Goal: Information Seeking & Learning: Learn about a topic

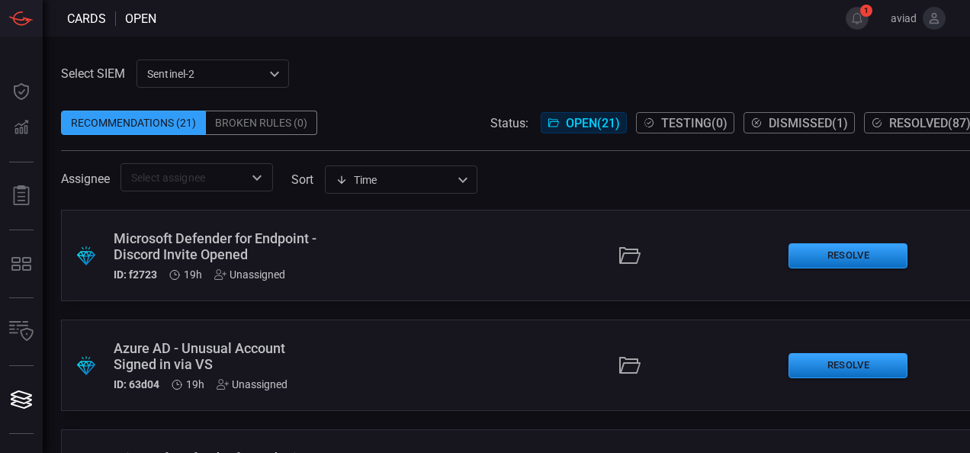
click at [656, 195] on span at bounding box center [519, 200] width 916 height 18
click at [190, 249] on div "Microsoft Defender for Endpoint - Discord Invite Opened" at bounding box center [216, 246] width 204 height 32
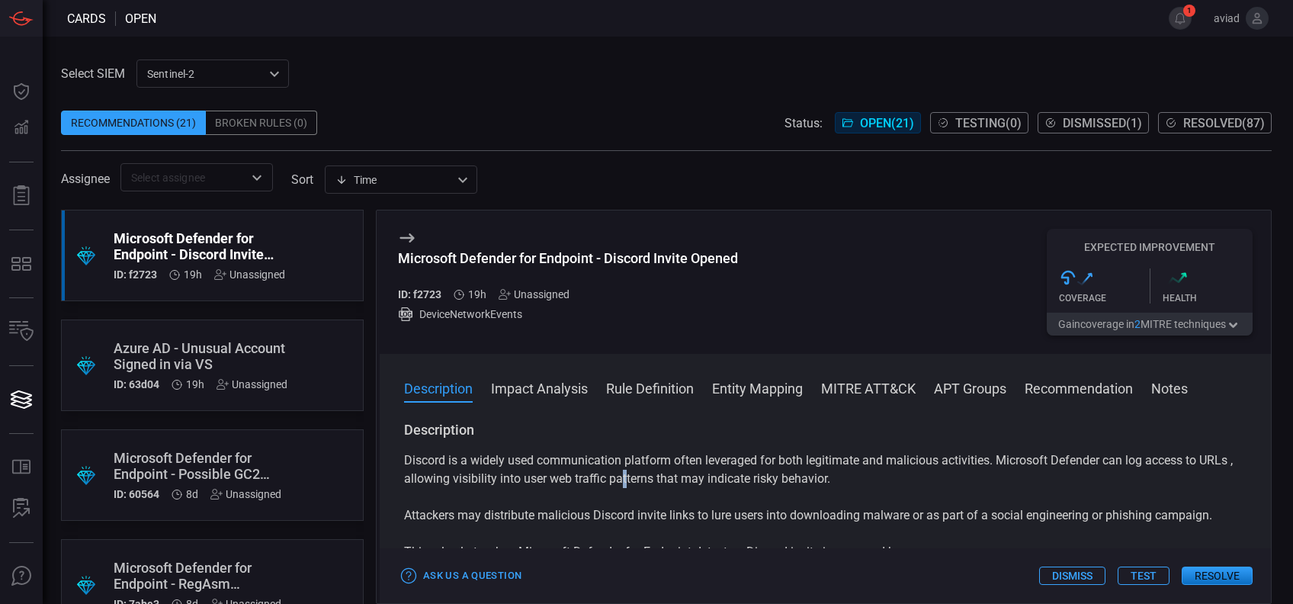
drag, startPoint x: 875, startPoint y: 0, endPoint x: 662, endPoint y: 482, distance: 526.9
click at [662, 452] on p "Discord is a widely used communication platform often leveraged for both legiti…" at bounding box center [825, 469] width 842 height 37
click at [770, 452] on p "Discord is a widely used communication platform often leveraged for both legiti…" at bounding box center [825, 469] width 842 height 37
click at [773, 452] on p "Discord is a widely used communication platform often leveraged for both legiti…" at bounding box center [825, 469] width 842 height 37
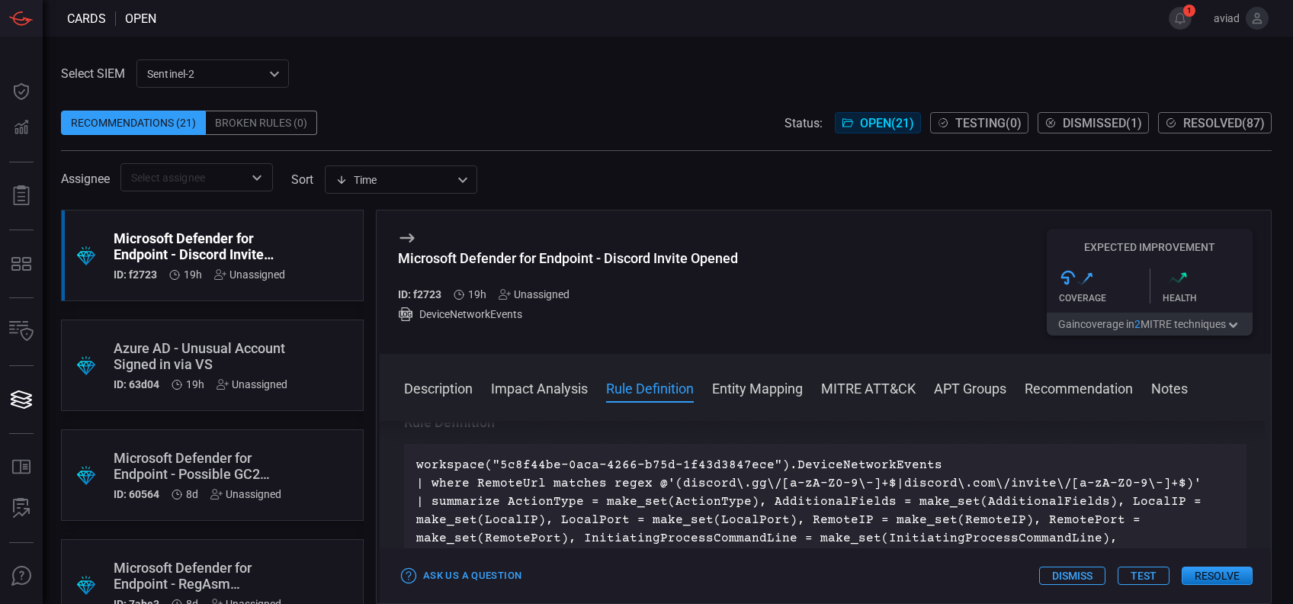
scroll to position [479, 0]
click at [287, 354] on div ".suggested_cards_icon{fill:url(#suggested_cards_icon);} Azure AD - Unusual Acco…" at bounding box center [212, 364] width 303 height 91
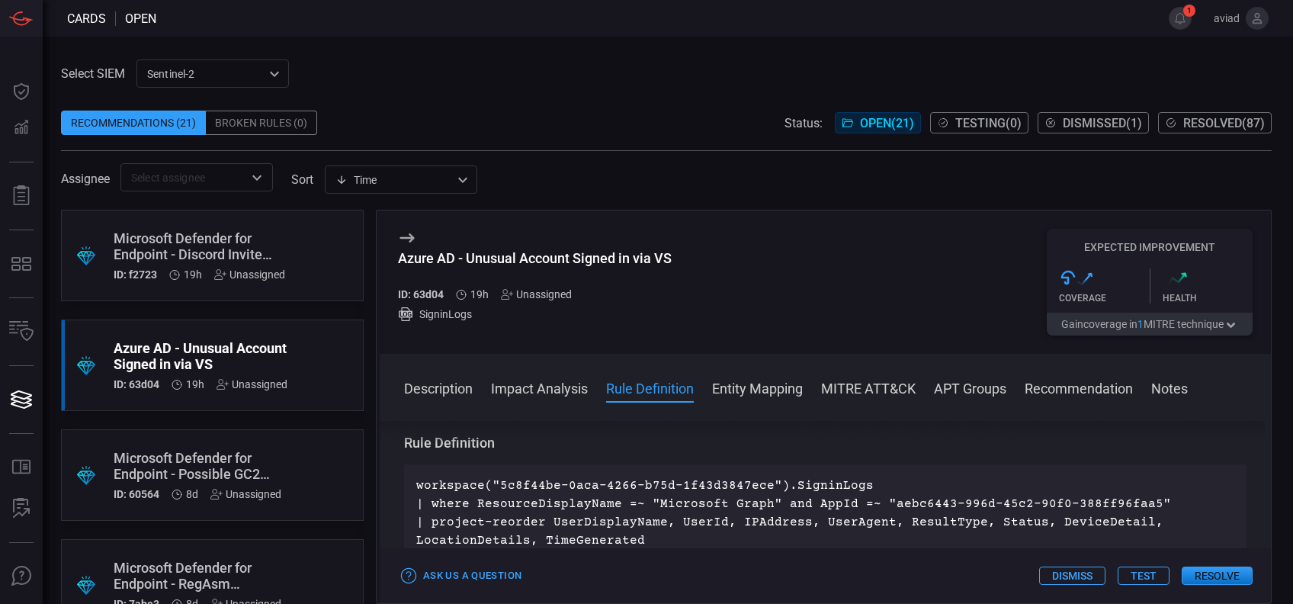
scroll to position [536, 0]
click at [294, 452] on div ".suggested_cards_icon{fill:url(#suggested_cards_icon);} Microsoft Defender for …" at bounding box center [212, 474] width 303 height 91
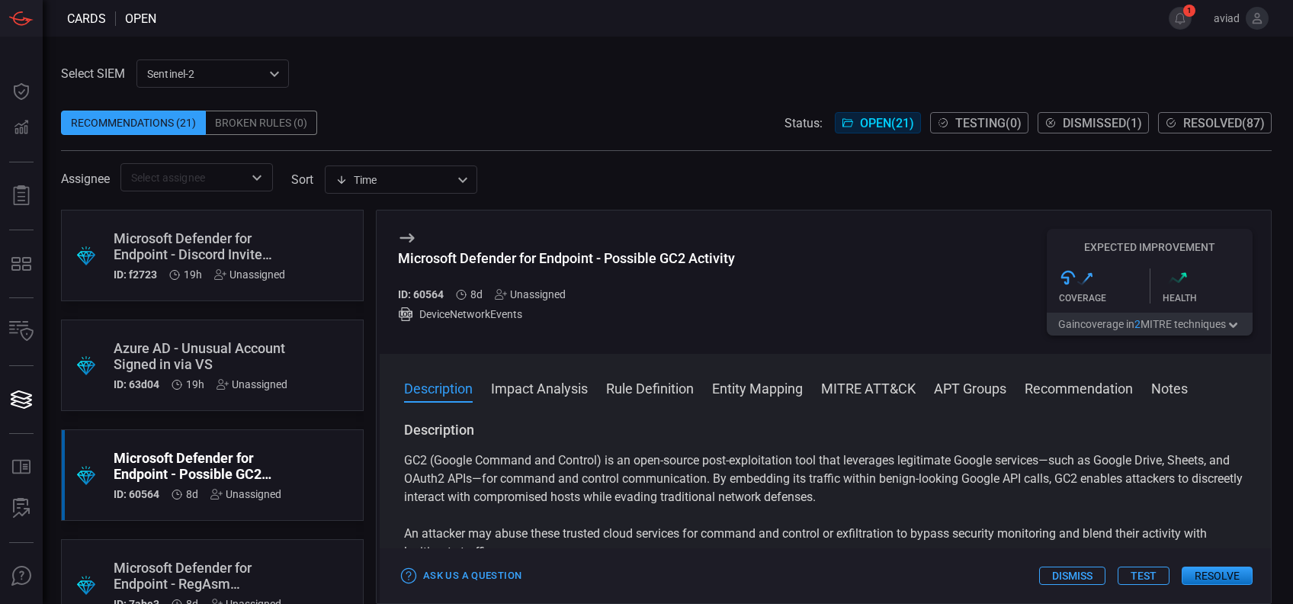
scroll to position [130, 0]
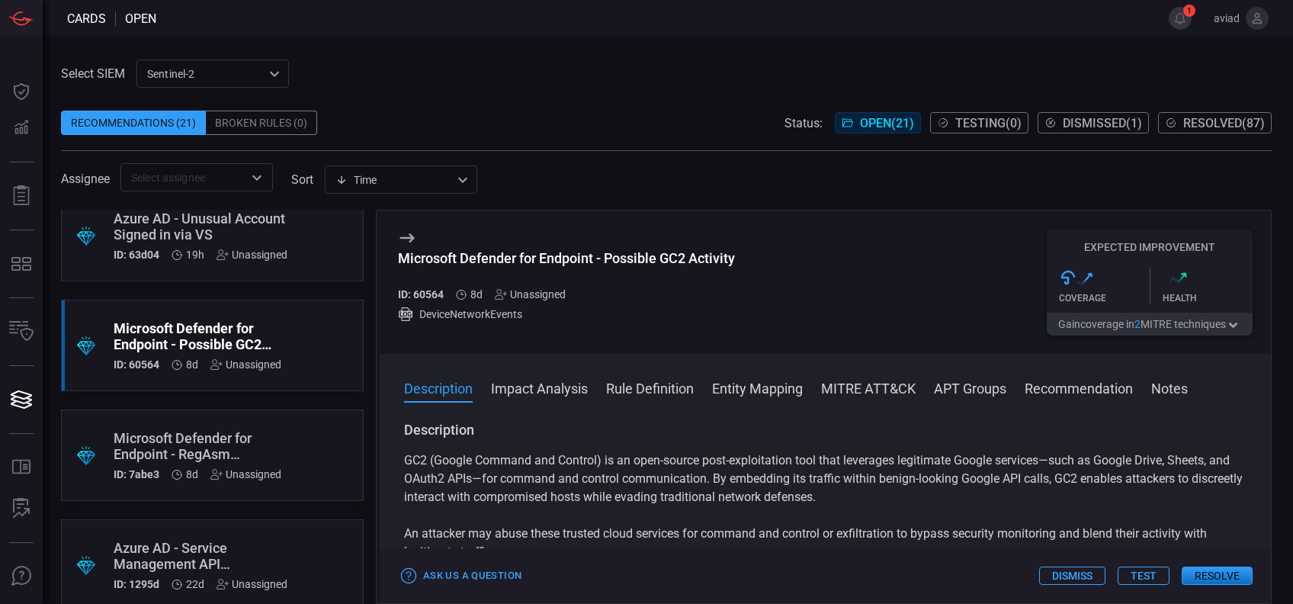
click at [294, 452] on div ".suggested_cards_icon{fill:url(#suggested_cards_icon);} Microsoft Defender for …" at bounding box center [212, 454] width 303 height 91
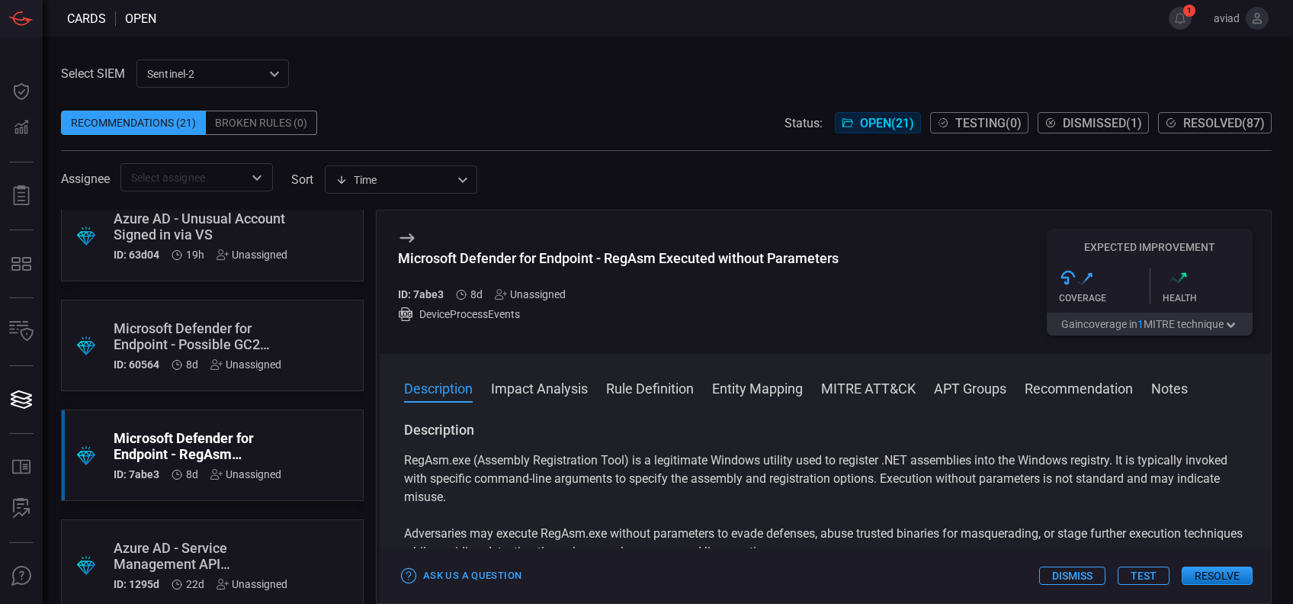
click at [969, 22] on span at bounding box center [1194, 18] width 6 height 37
click at [969, 16] on button "1" at bounding box center [1180, 18] width 23 height 23
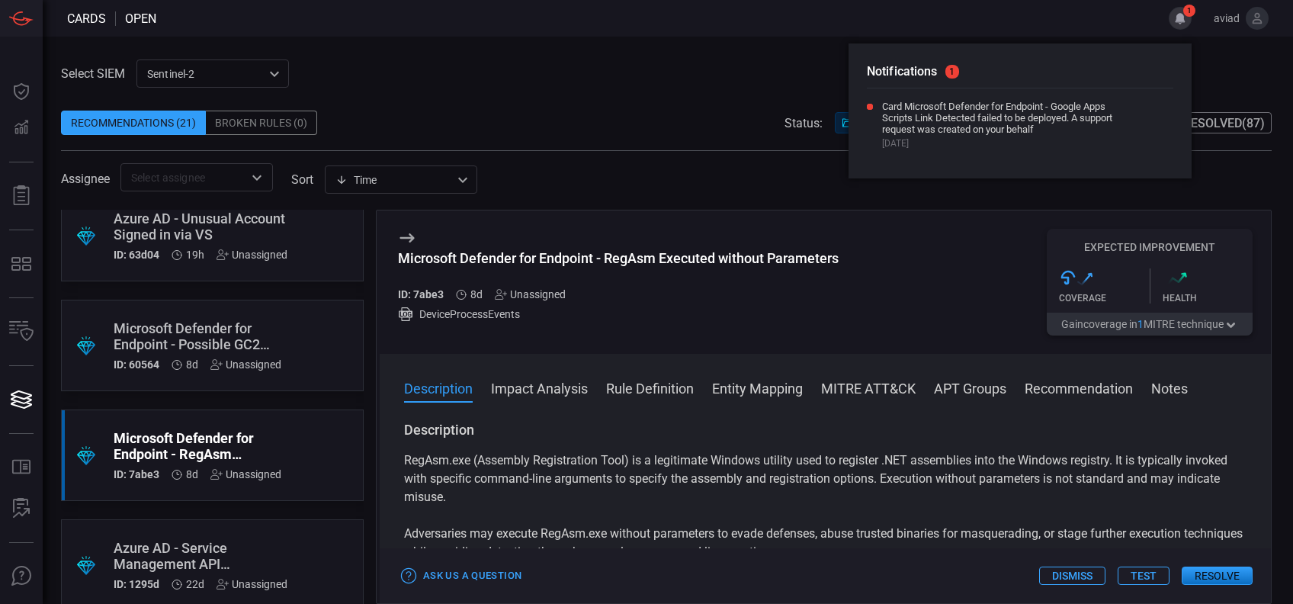
click at [969, 16] on button "1" at bounding box center [1180, 18] width 23 height 23
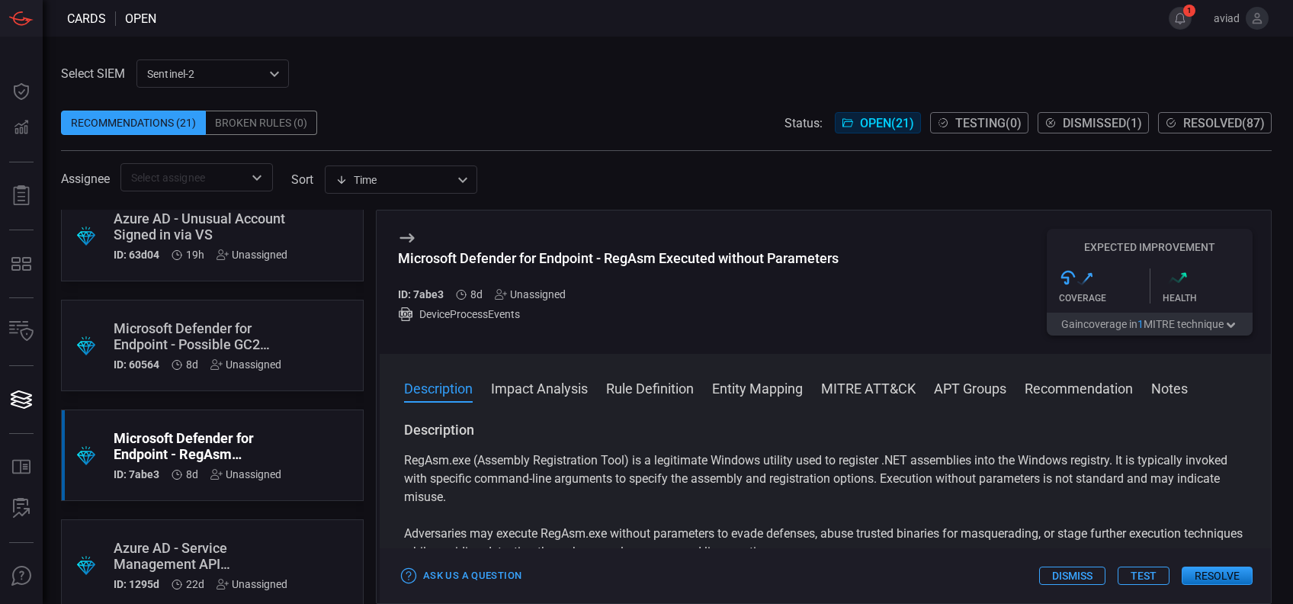
click at [969, 16] on button "1" at bounding box center [1180, 18] width 23 height 23
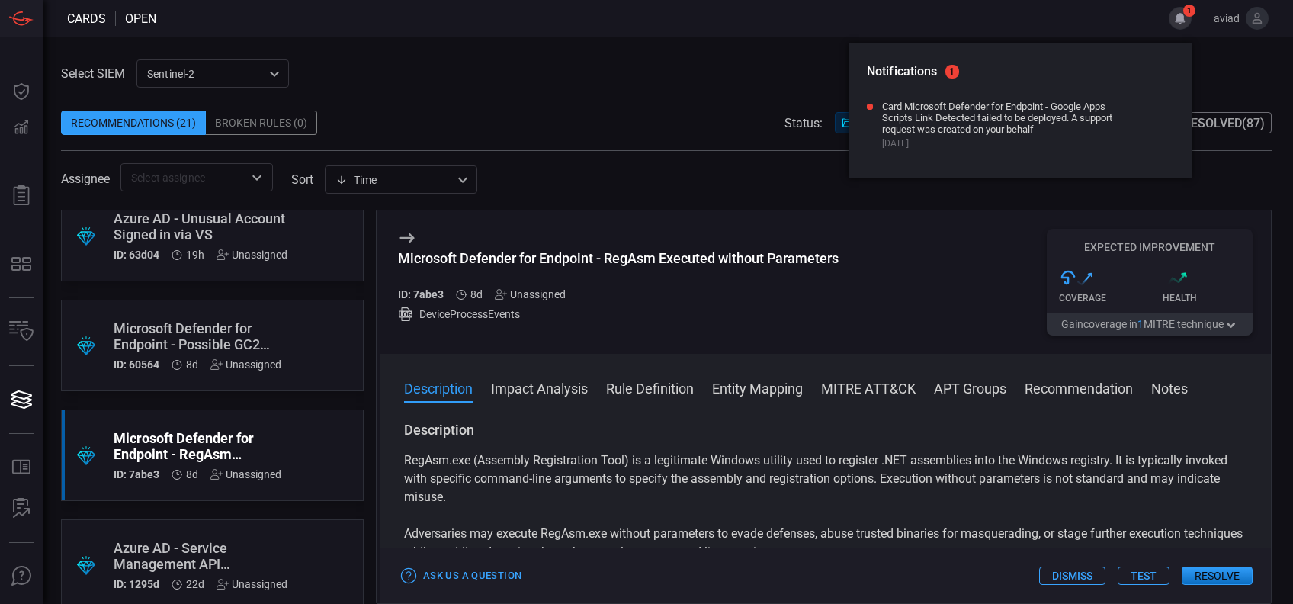
click at [969, 16] on button "1" at bounding box center [1180, 18] width 23 height 23
